Goal: Use online tool/utility: Utilize a website feature to perform a specific function

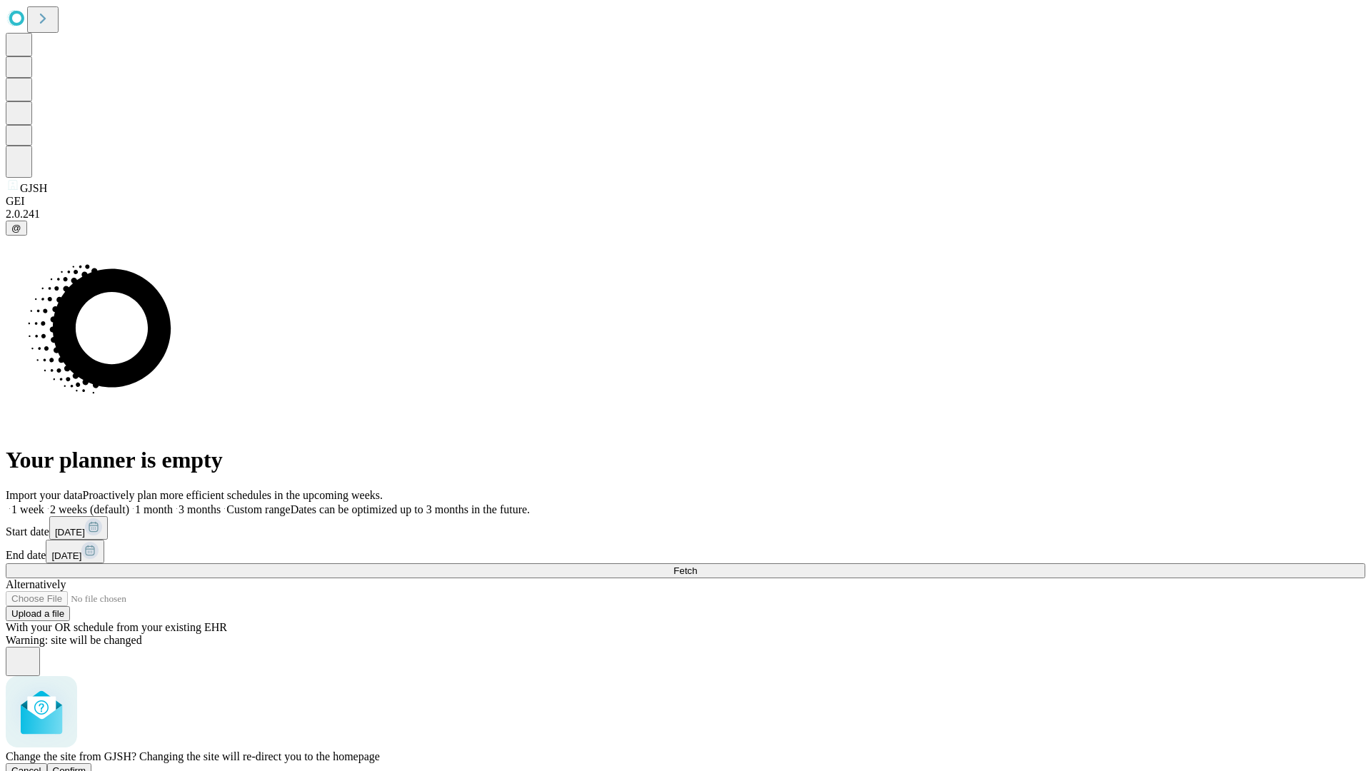
click at [86, 766] on span "Confirm" at bounding box center [70, 771] width 34 height 11
click at [173, 504] on label "1 month" at bounding box center [151, 510] width 44 height 12
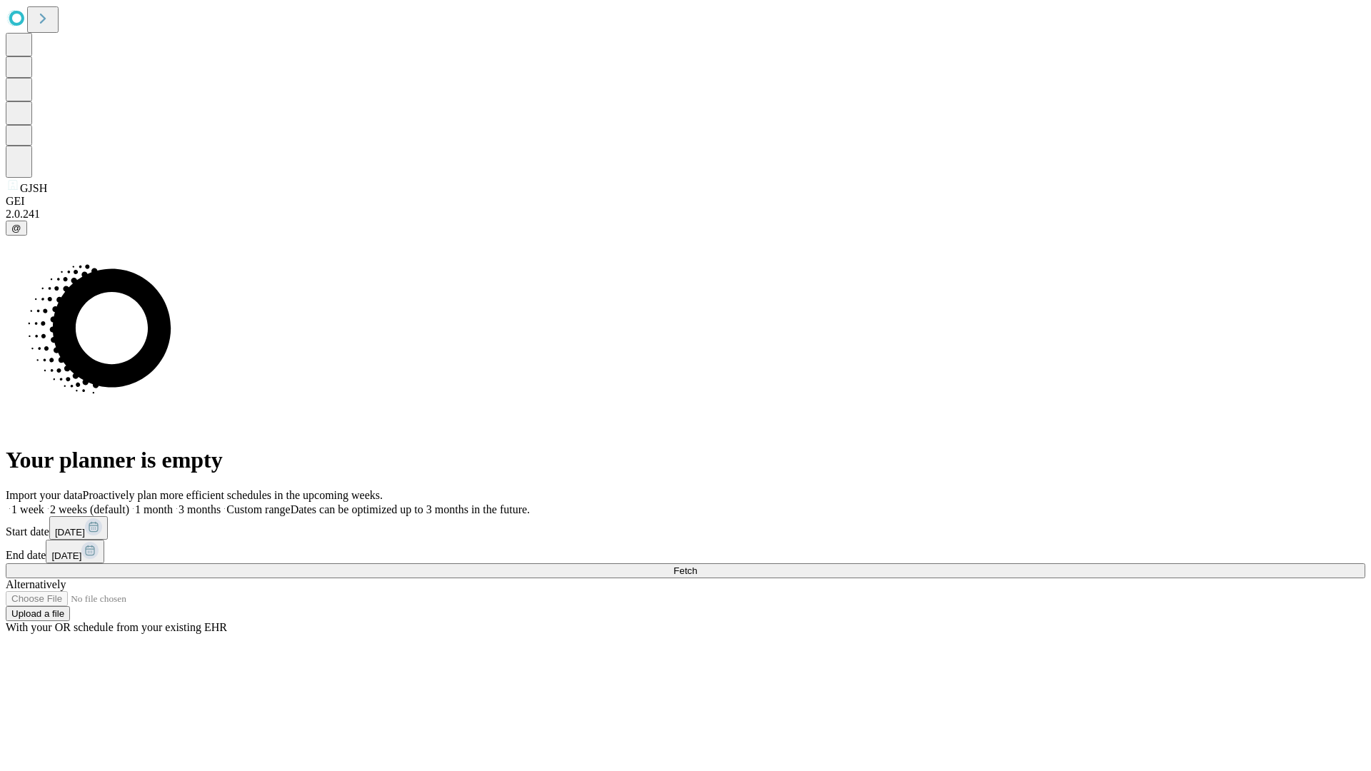
click at [697, 566] on span "Fetch" at bounding box center [686, 571] width 24 height 11
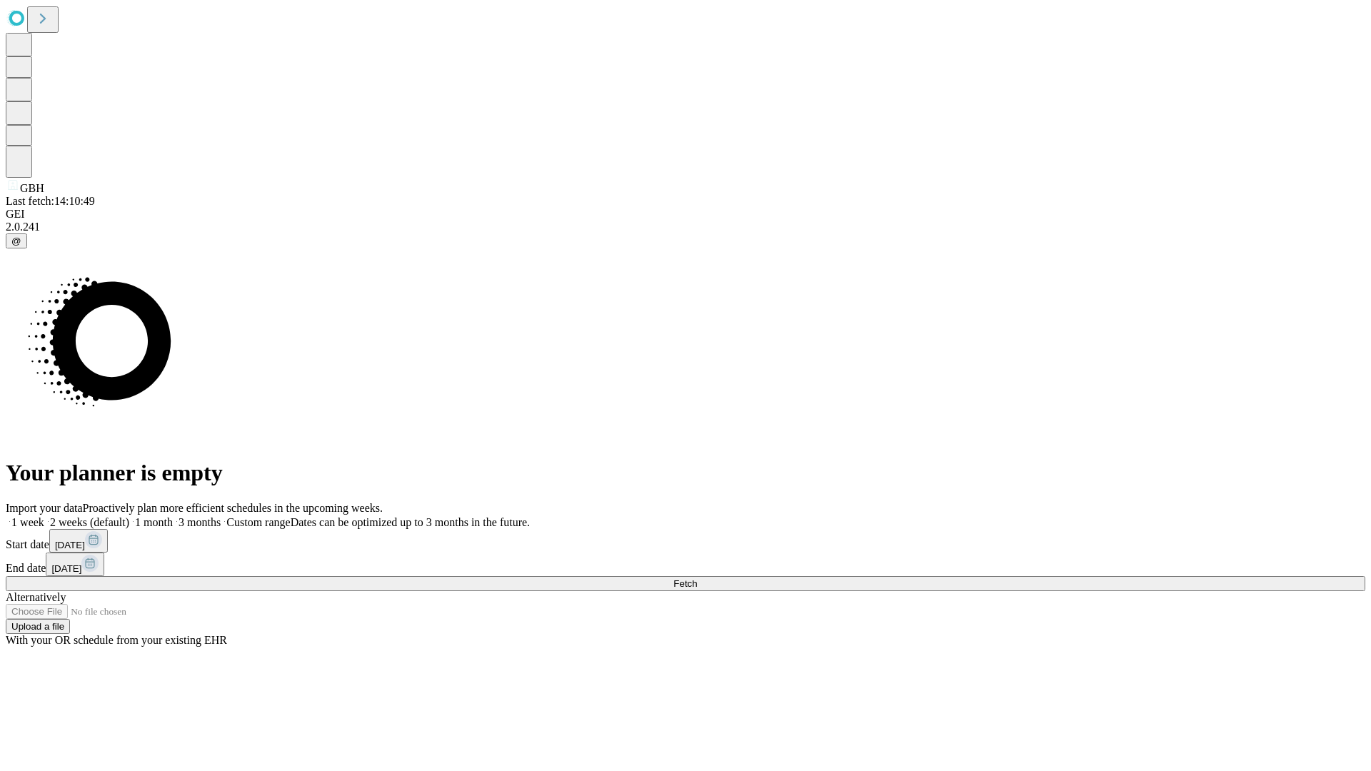
click at [173, 516] on label "1 month" at bounding box center [151, 522] width 44 height 12
click at [697, 579] on span "Fetch" at bounding box center [686, 584] width 24 height 11
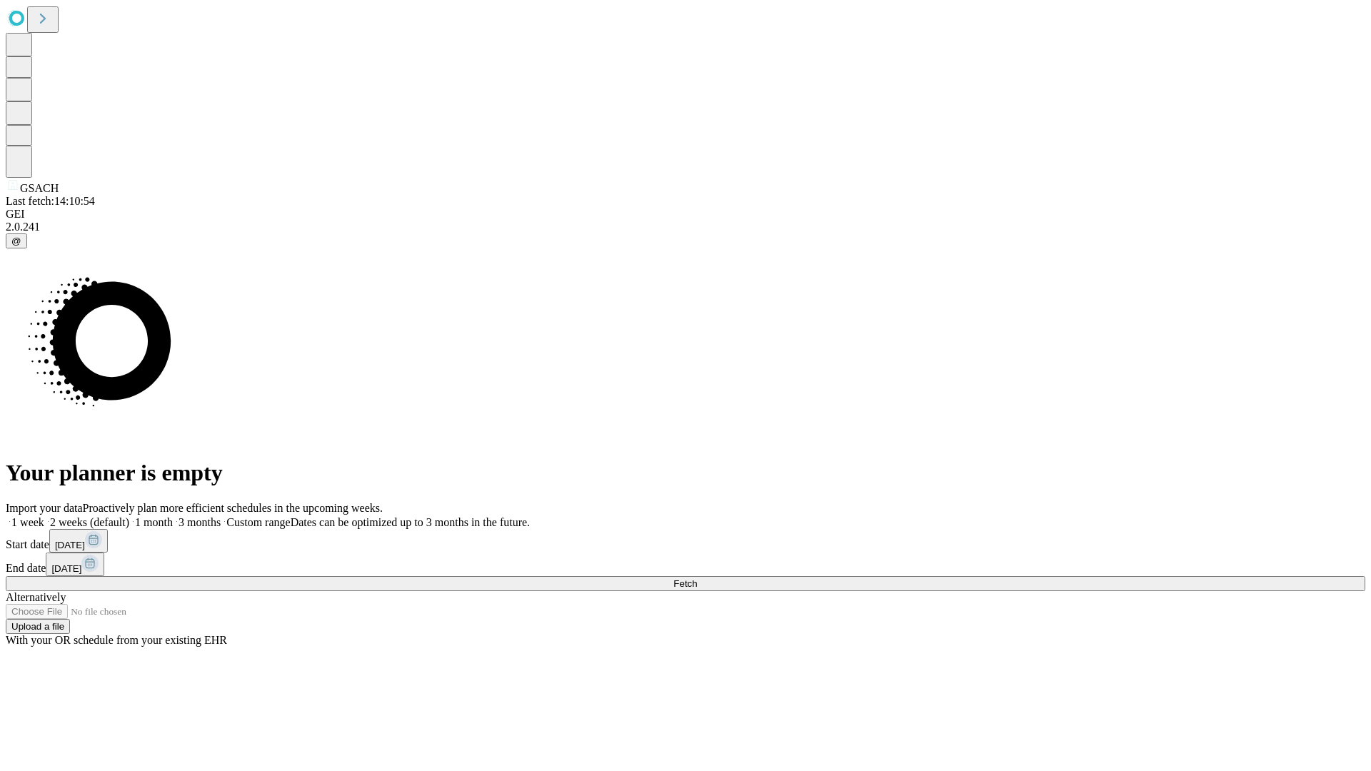
click at [173, 516] on label "1 month" at bounding box center [151, 522] width 44 height 12
click at [697, 579] on span "Fetch" at bounding box center [686, 584] width 24 height 11
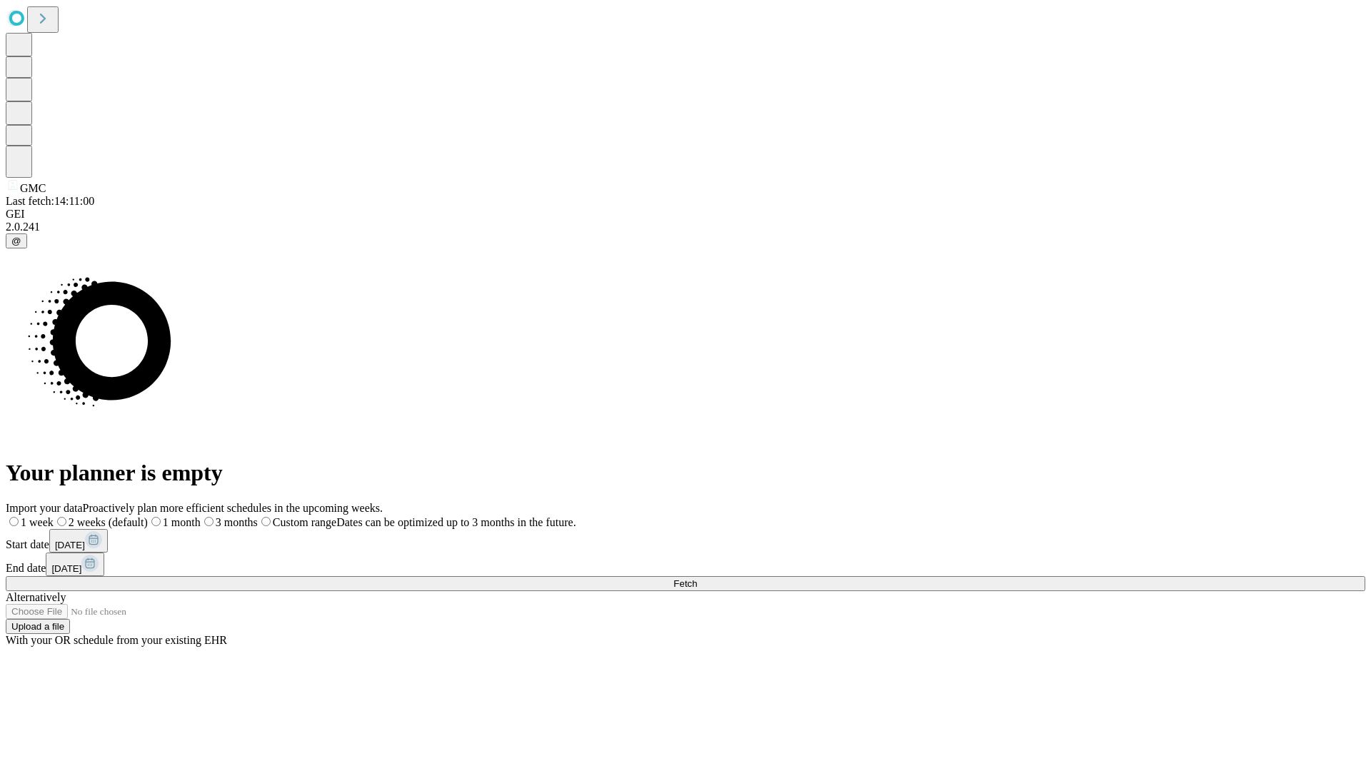
click at [697, 579] on span "Fetch" at bounding box center [686, 584] width 24 height 11
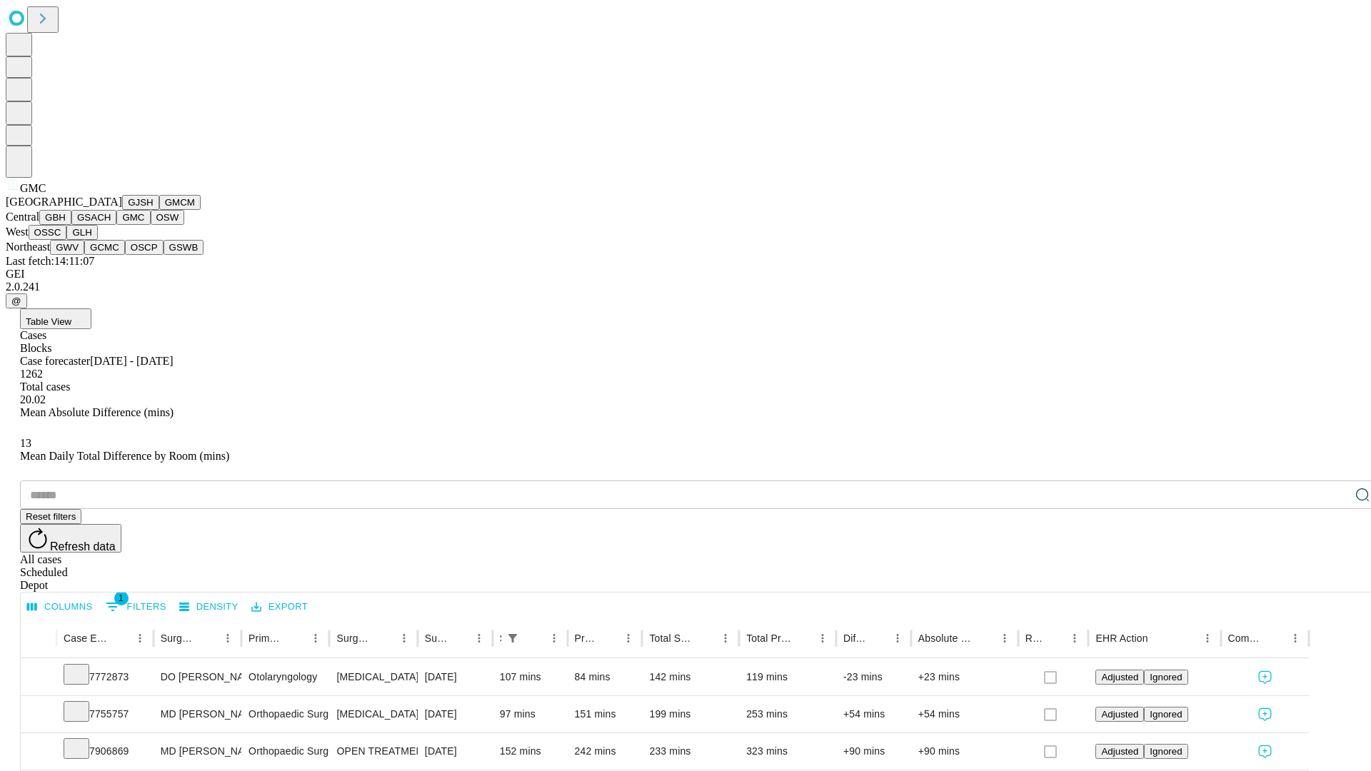
click at [151, 225] on button "OSW" at bounding box center [168, 217] width 34 height 15
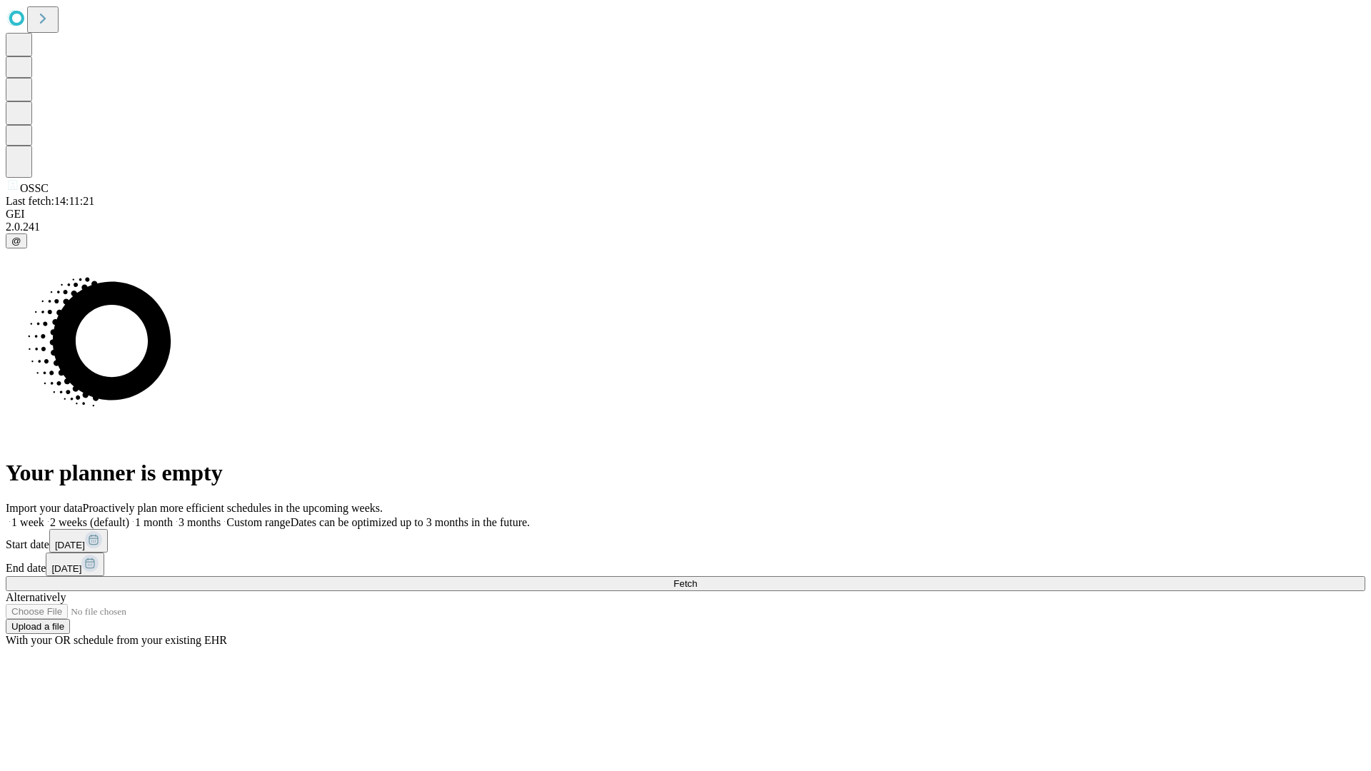
click at [697, 579] on span "Fetch" at bounding box center [686, 584] width 24 height 11
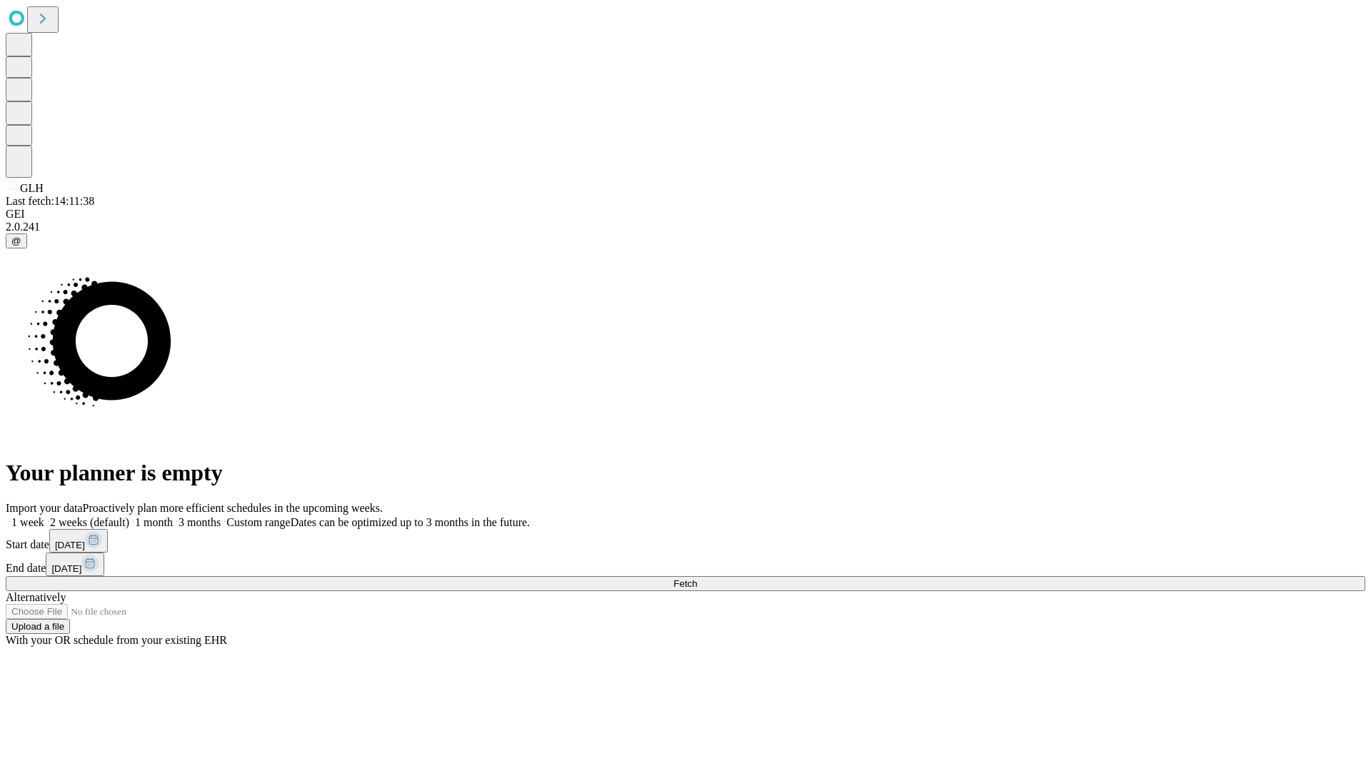
click at [173, 516] on label "1 month" at bounding box center [151, 522] width 44 height 12
click at [697, 579] on span "Fetch" at bounding box center [686, 584] width 24 height 11
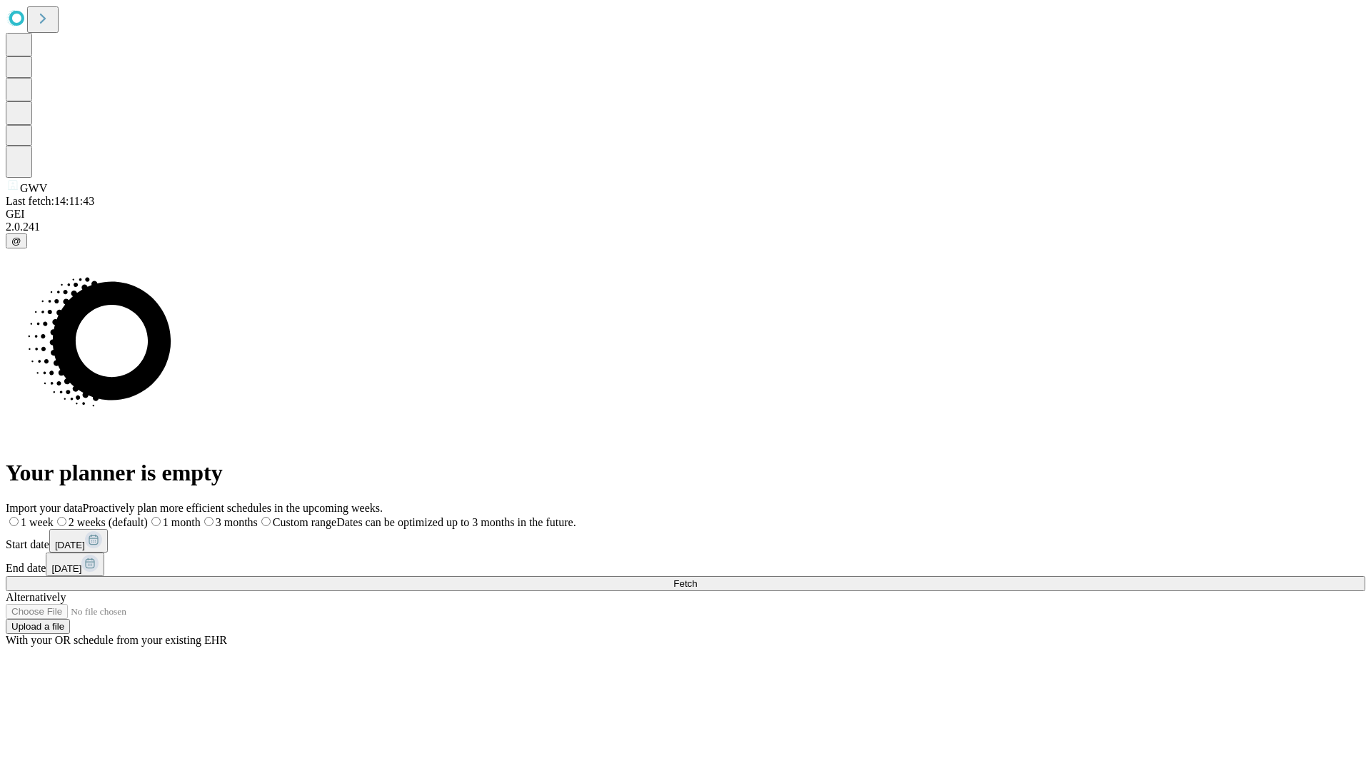
click at [201, 516] on label "1 month" at bounding box center [174, 522] width 53 height 12
click at [697, 579] on span "Fetch" at bounding box center [686, 584] width 24 height 11
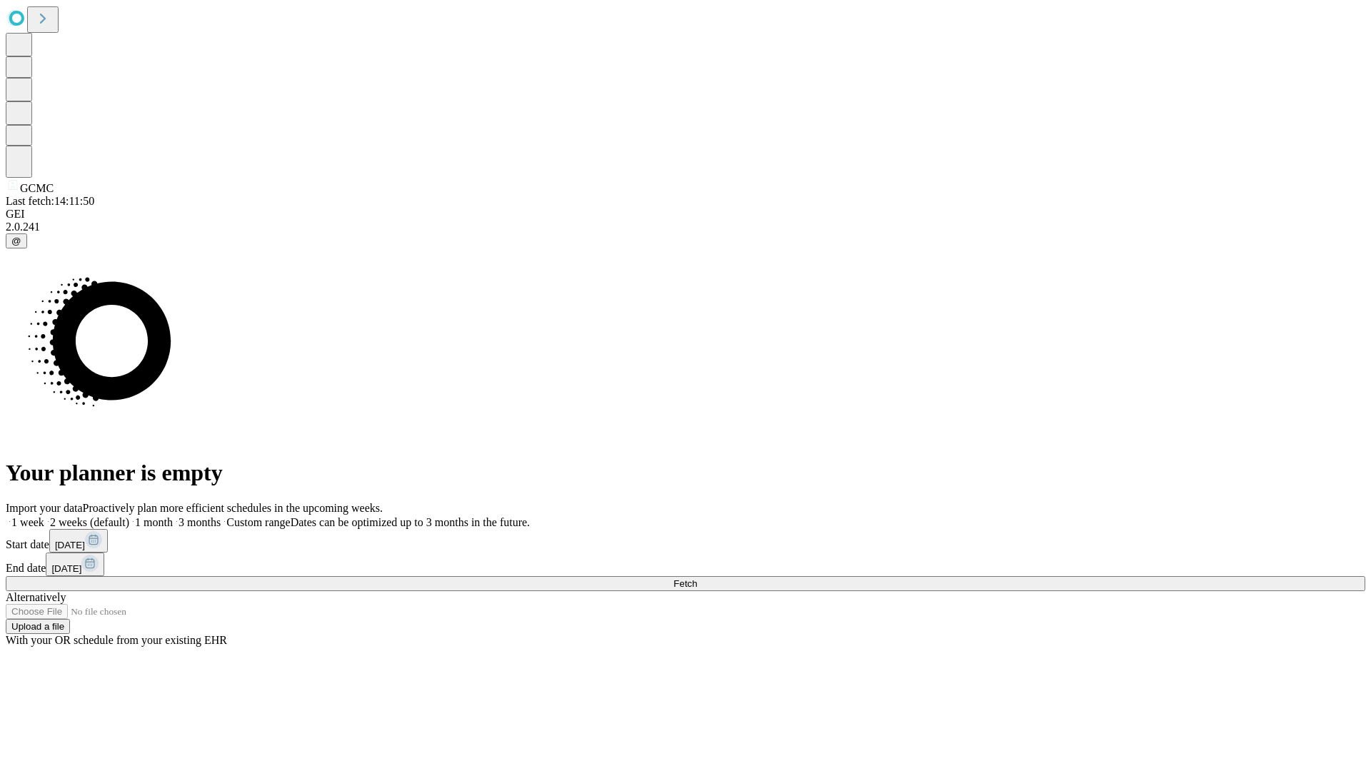
click at [173, 516] on label "1 month" at bounding box center [151, 522] width 44 height 12
click at [697, 579] on span "Fetch" at bounding box center [686, 584] width 24 height 11
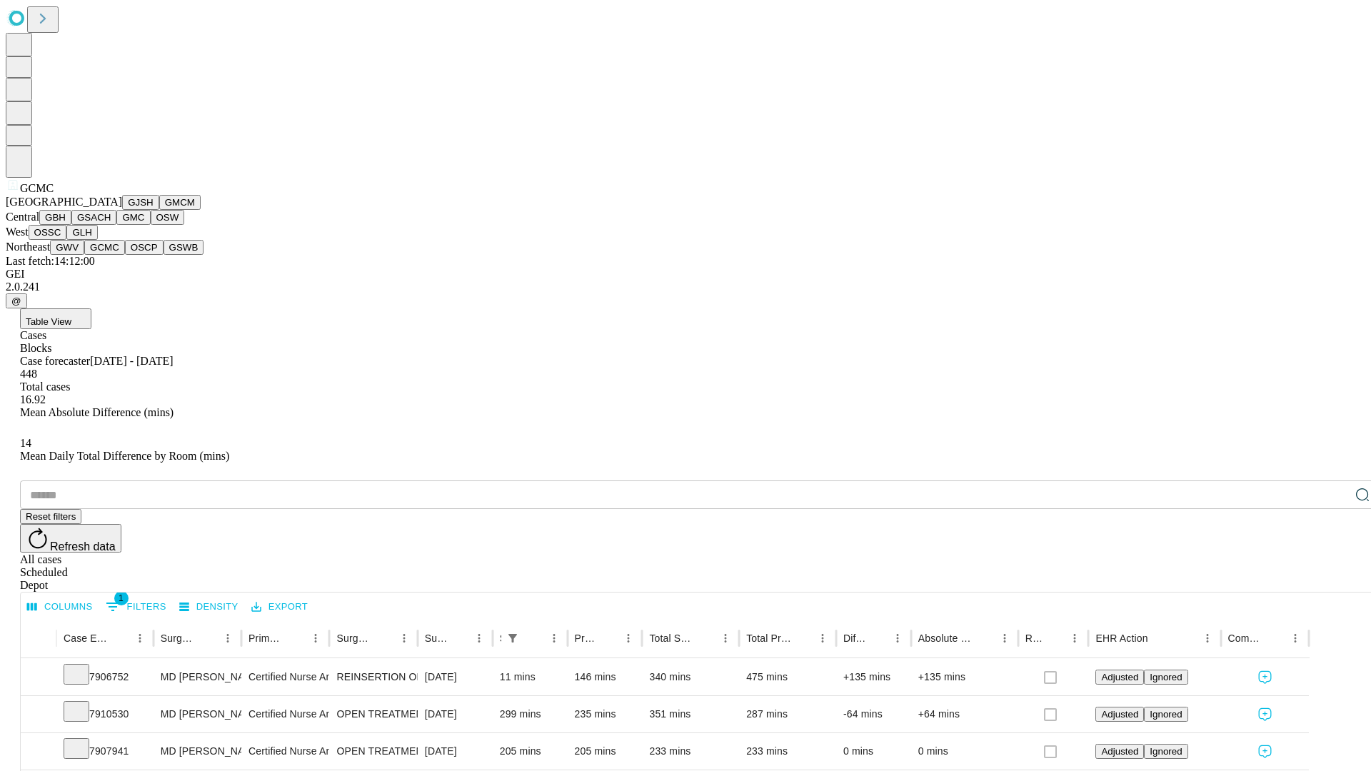
click at [125, 255] on button "OSCP" at bounding box center [144, 247] width 39 height 15
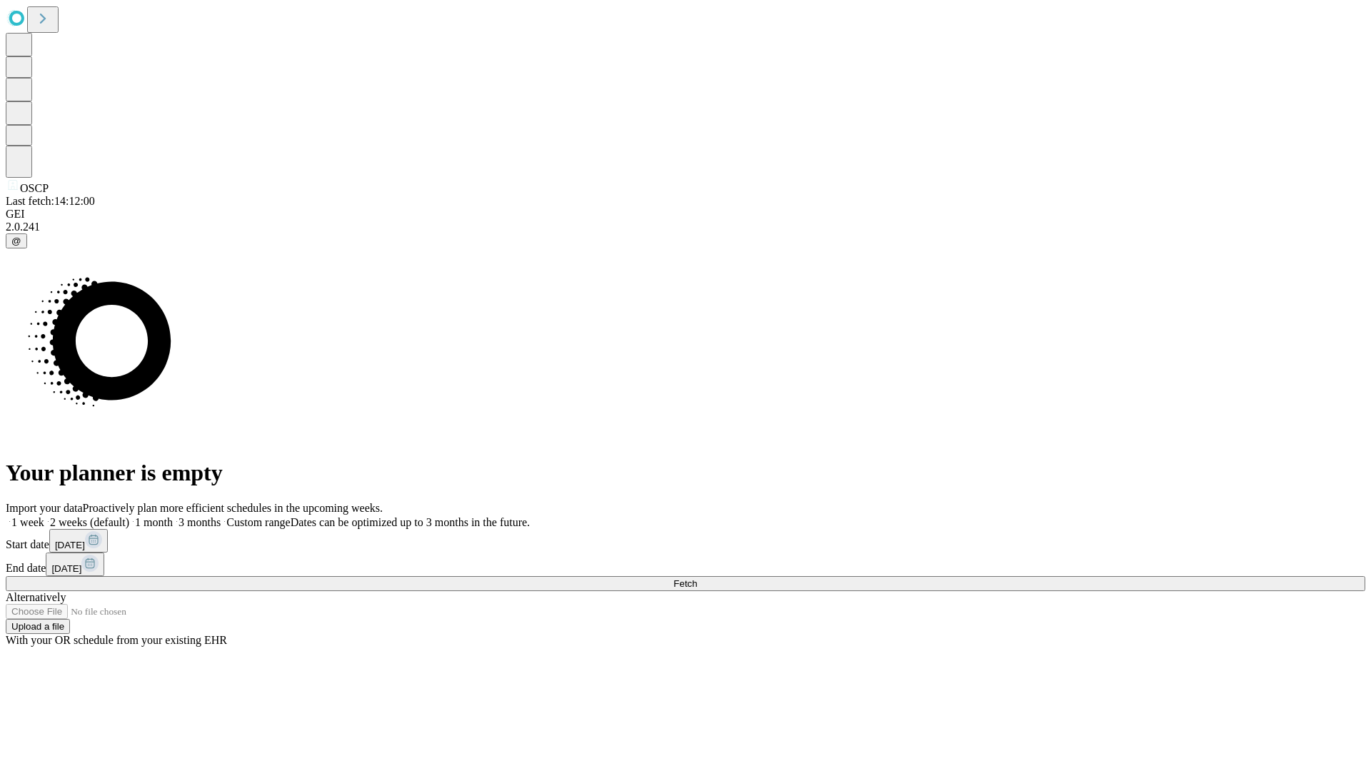
click at [173, 516] on label "1 month" at bounding box center [151, 522] width 44 height 12
click at [697, 579] on span "Fetch" at bounding box center [686, 584] width 24 height 11
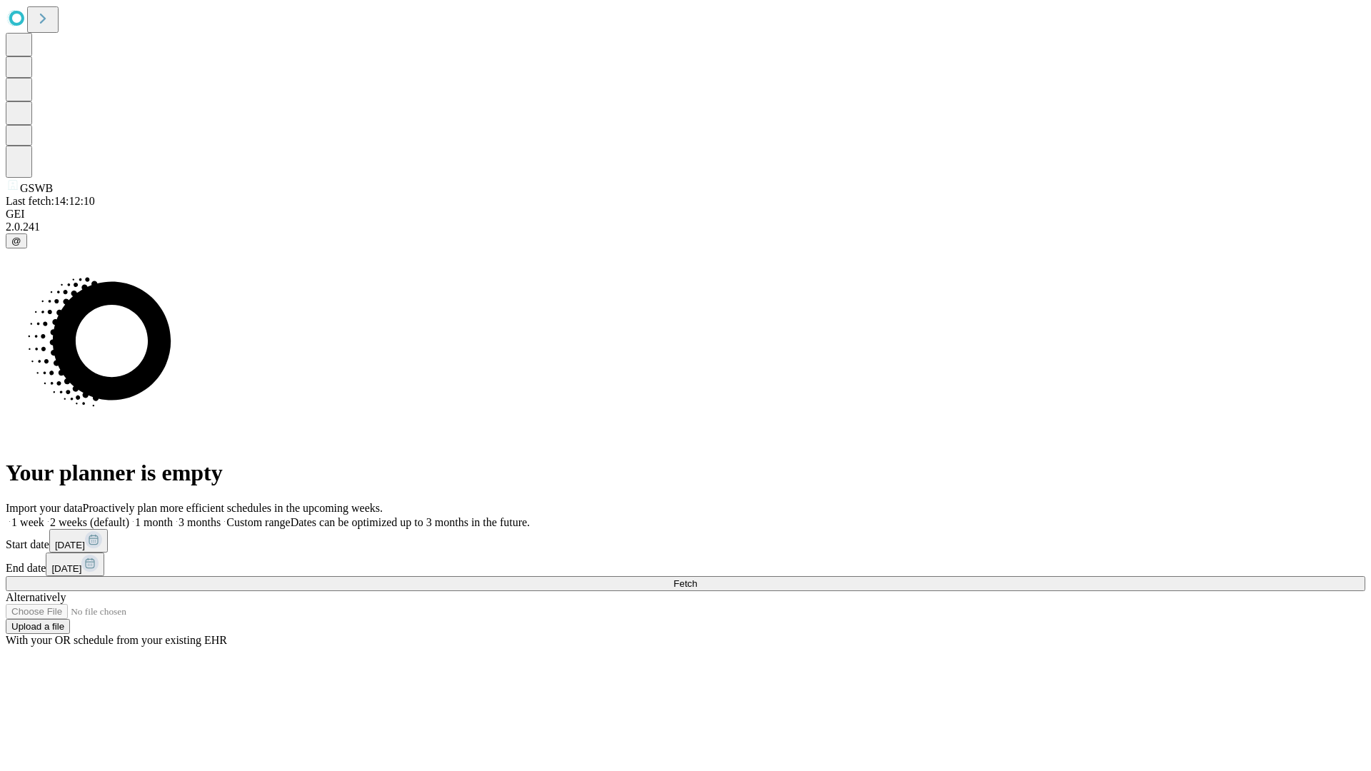
click at [173, 516] on label "1 month" at bounding box center [151, 522] width 44 height 12
click at [697, 579] on span "Fetch" at bounding box center [686, 584] width 24 height 11
